Goal: Information Seeking & Learning: Check status

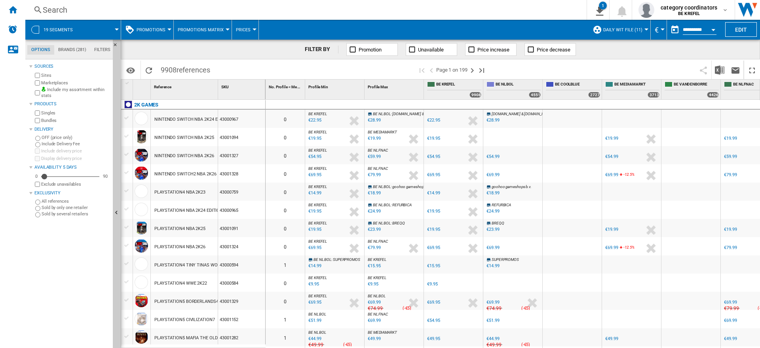
click at [60, 11] on div "Search" at bounding box center [304, 9] width 523 height 11
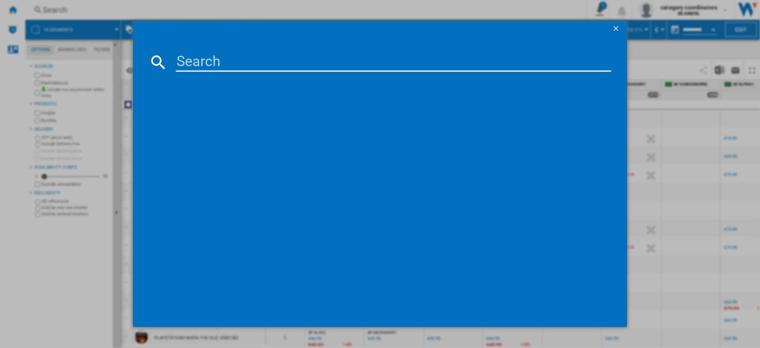
click at [212, 62] on input at bounding box center [393, 62] width 435 height 19
type input "11005439"
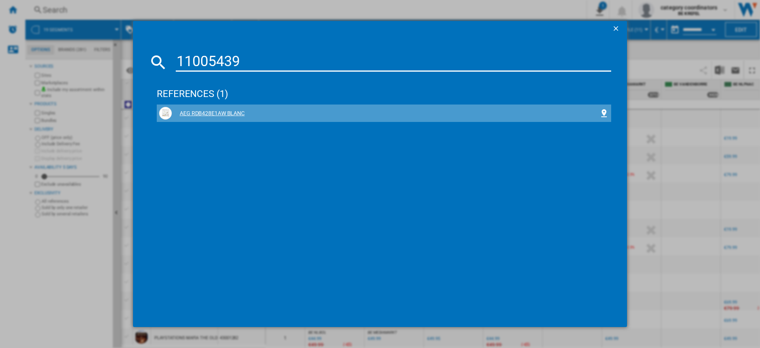
click at [220, 113] on div "AEG RDB428E1AW BLANC" at bounding box center [385, 114] width 427 height 8
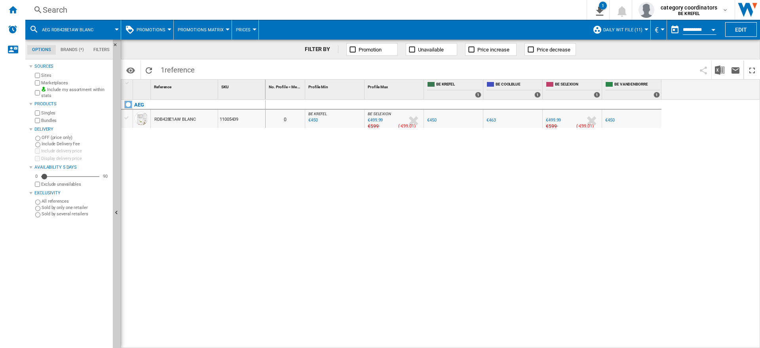
click at [164, 30] on span "Promotions" at bounding box center [151, 29] width 29 height 5
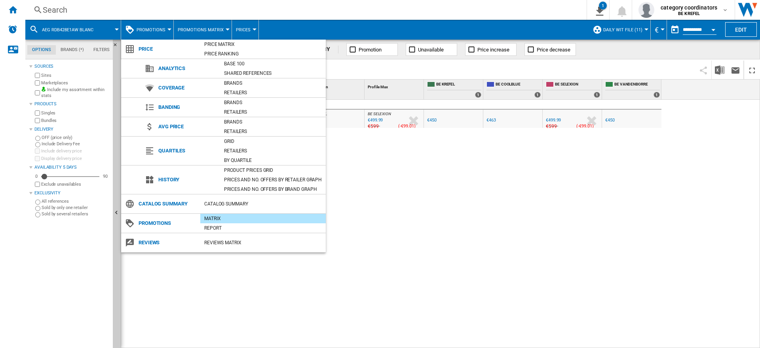
click at [168, 29] on md-backdrop at bounding box center [380, 174] width 760 height 348
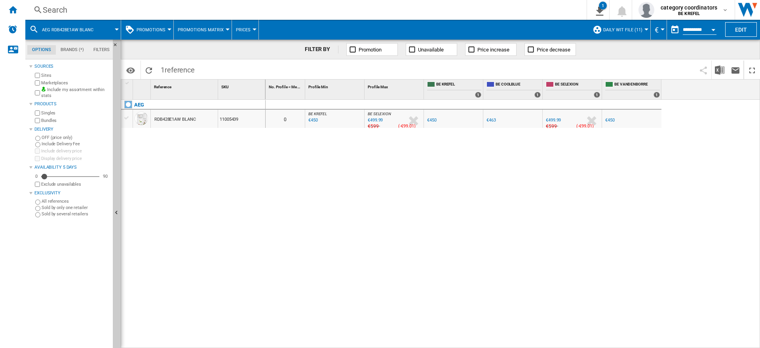
click at [169, 30] on div at bounding box center [169, 29] width 4 height 2
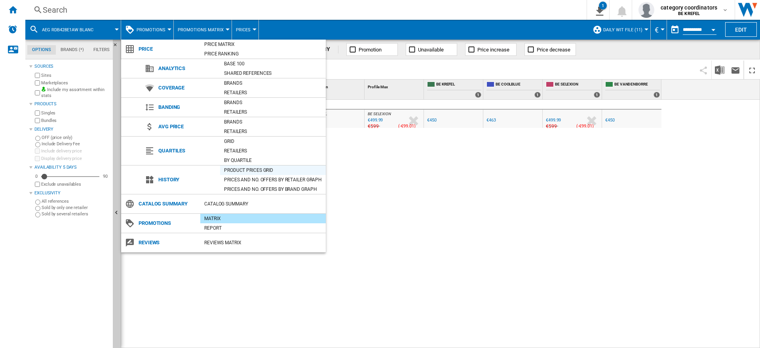
click at [249, 167] on div "Product prices grid" at bounding box center [273, 170] width 106 height 8
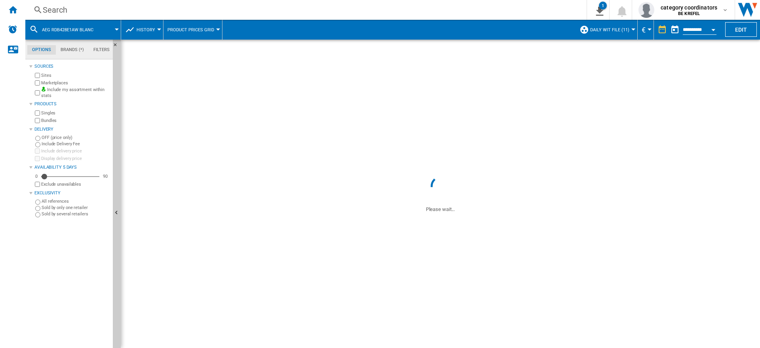
drag, startPoint x: 705, startPoint y: 30, endPoint x: 608, endPoint y: 207, distance: 201.7
click at [705, 30] on input "**********" at bounding box center [700, 30] width 34 height 7
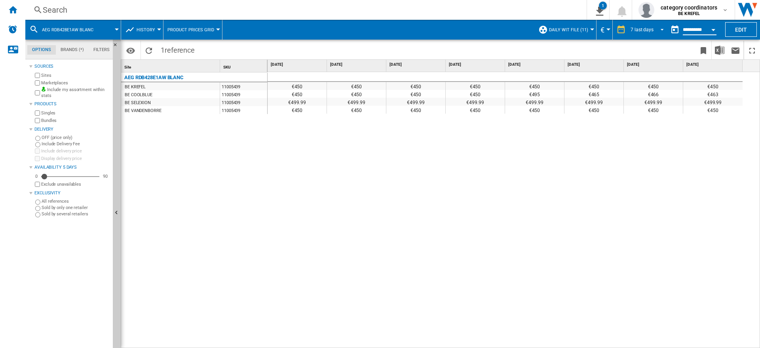
click at [659, 28] on span "REPORTS.WIZARD.STEPS.REPORT.STEPS.REPORT_OPTIONS.PERIOD: 7 last days" at bounding box center [659, 28] width 9 height 7
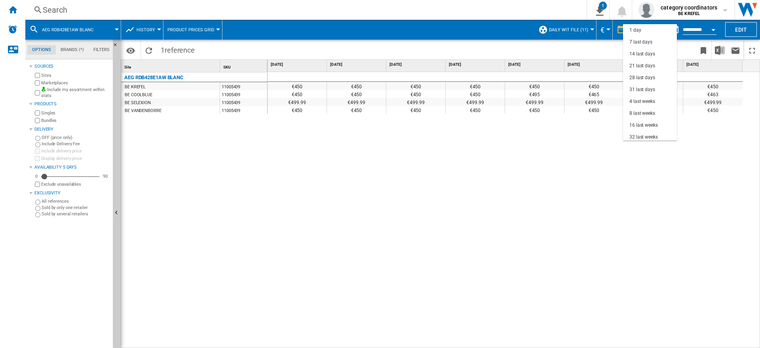
scroll to position [12, 0]
click at [643, 64] on div "28 last days" at bounding box center [642, 66] width 26 height 7
